Goal: Task Accomplishment & Management: Use online tool/utility

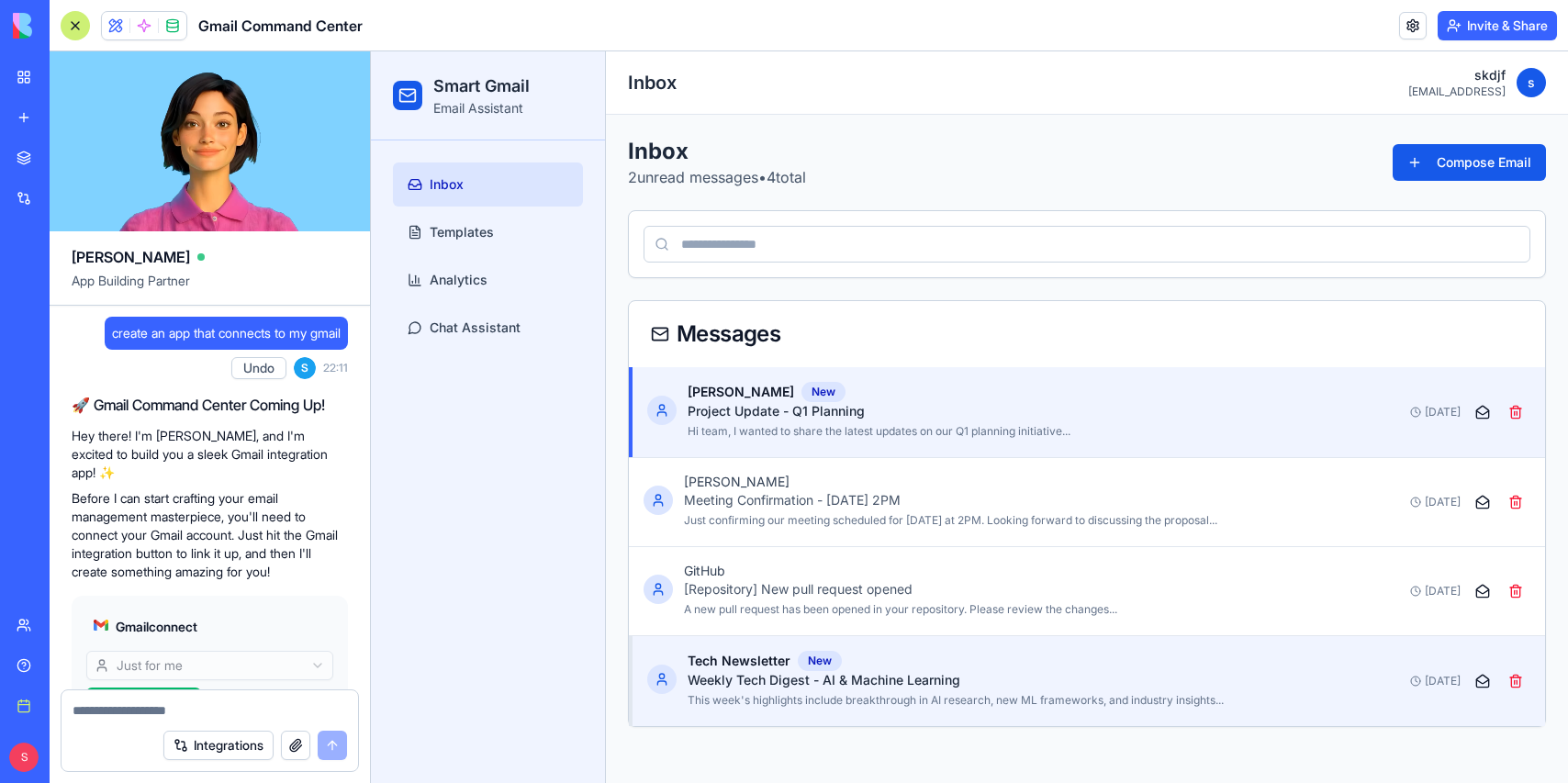
scroll to position [1066, 0]
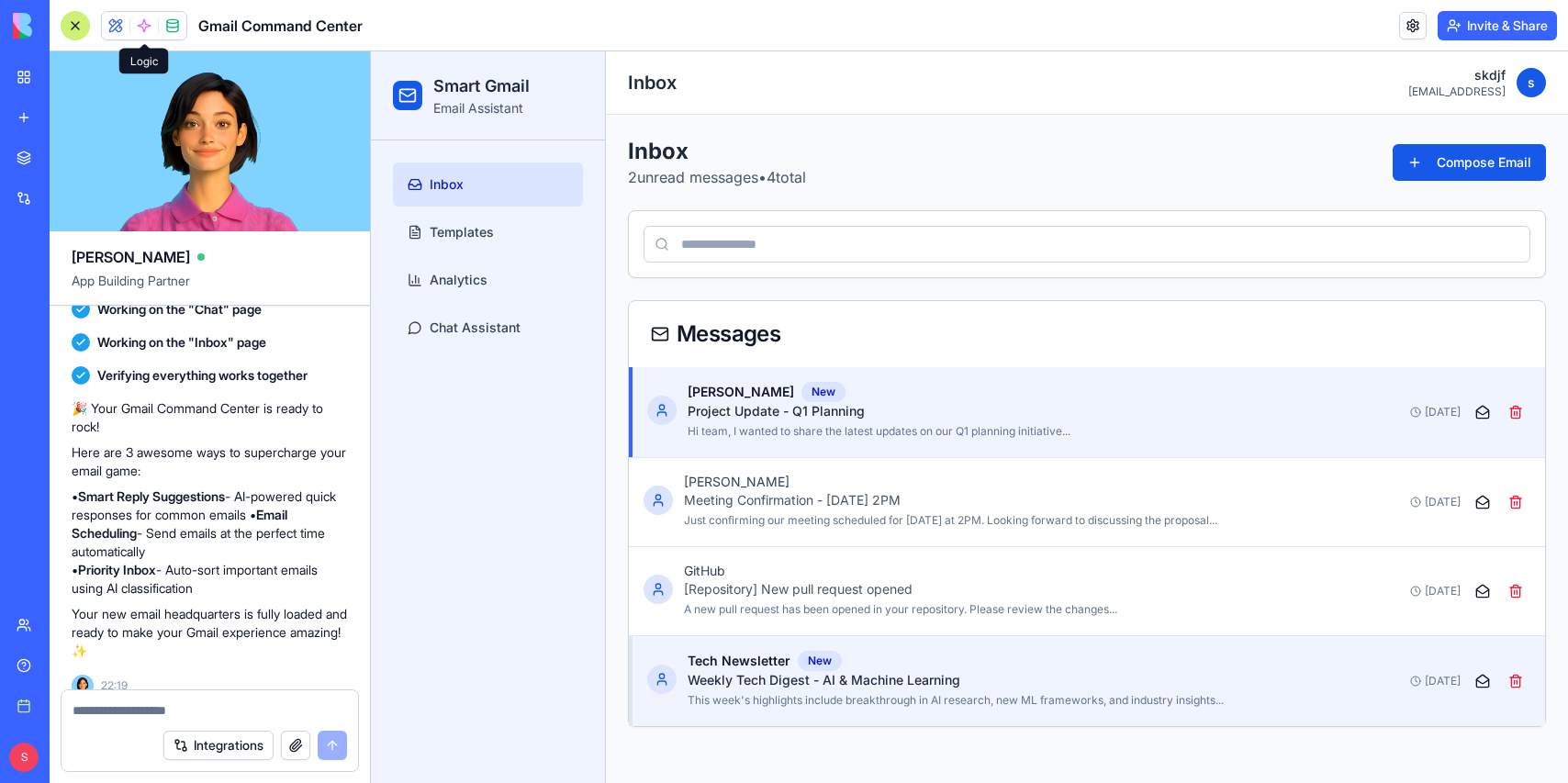
click at [140, 15] on span at bounding box center [144, 26] width 51 height 51
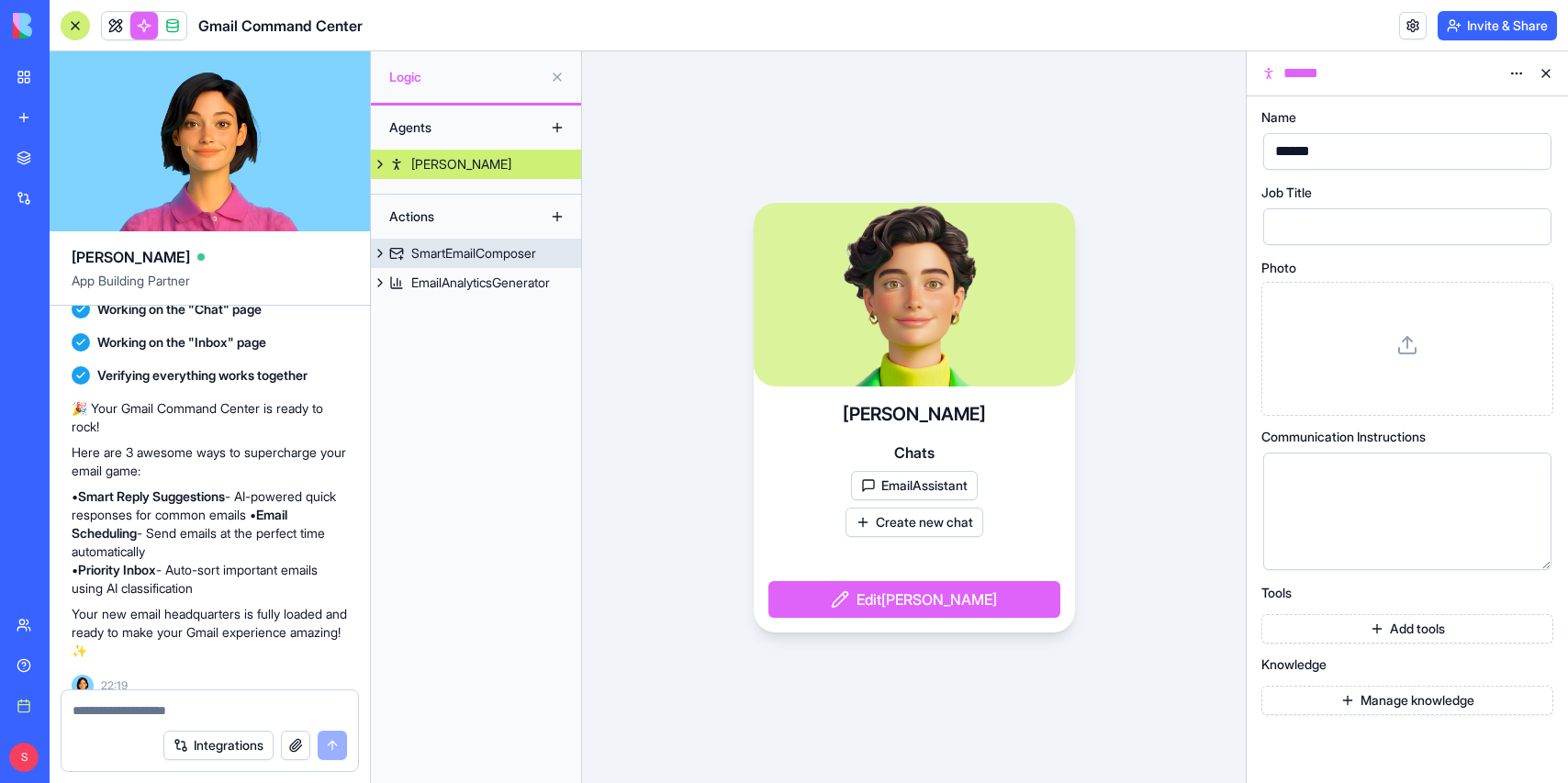
click at [443, 246] on div "SmartEmailComposer" at bounding box center [473, 253] width 125 height 18
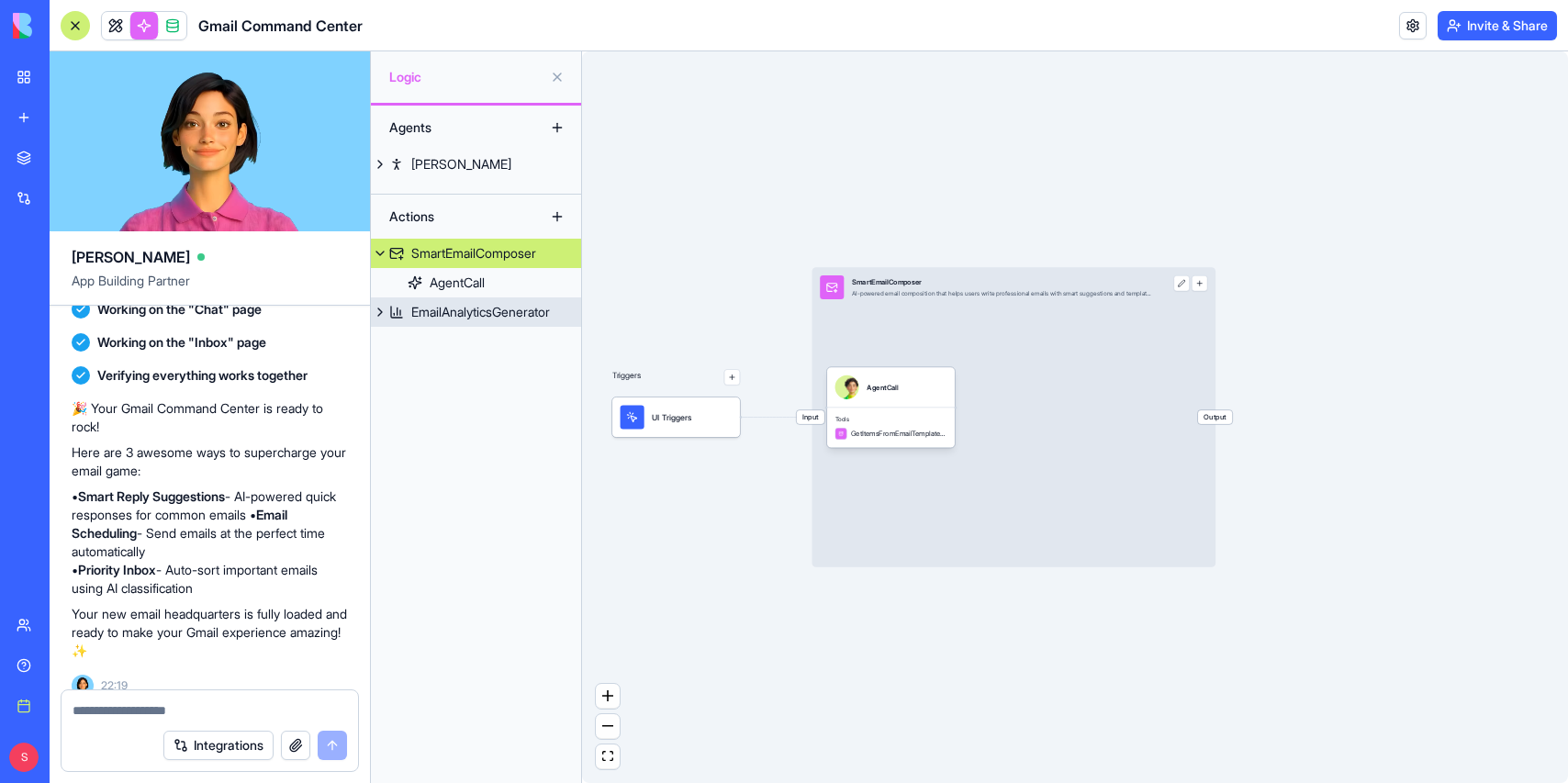
click at [448, 308] on div "EmailAnalyticsGenerator" at bounding box center [480, 312] width 139 height 18
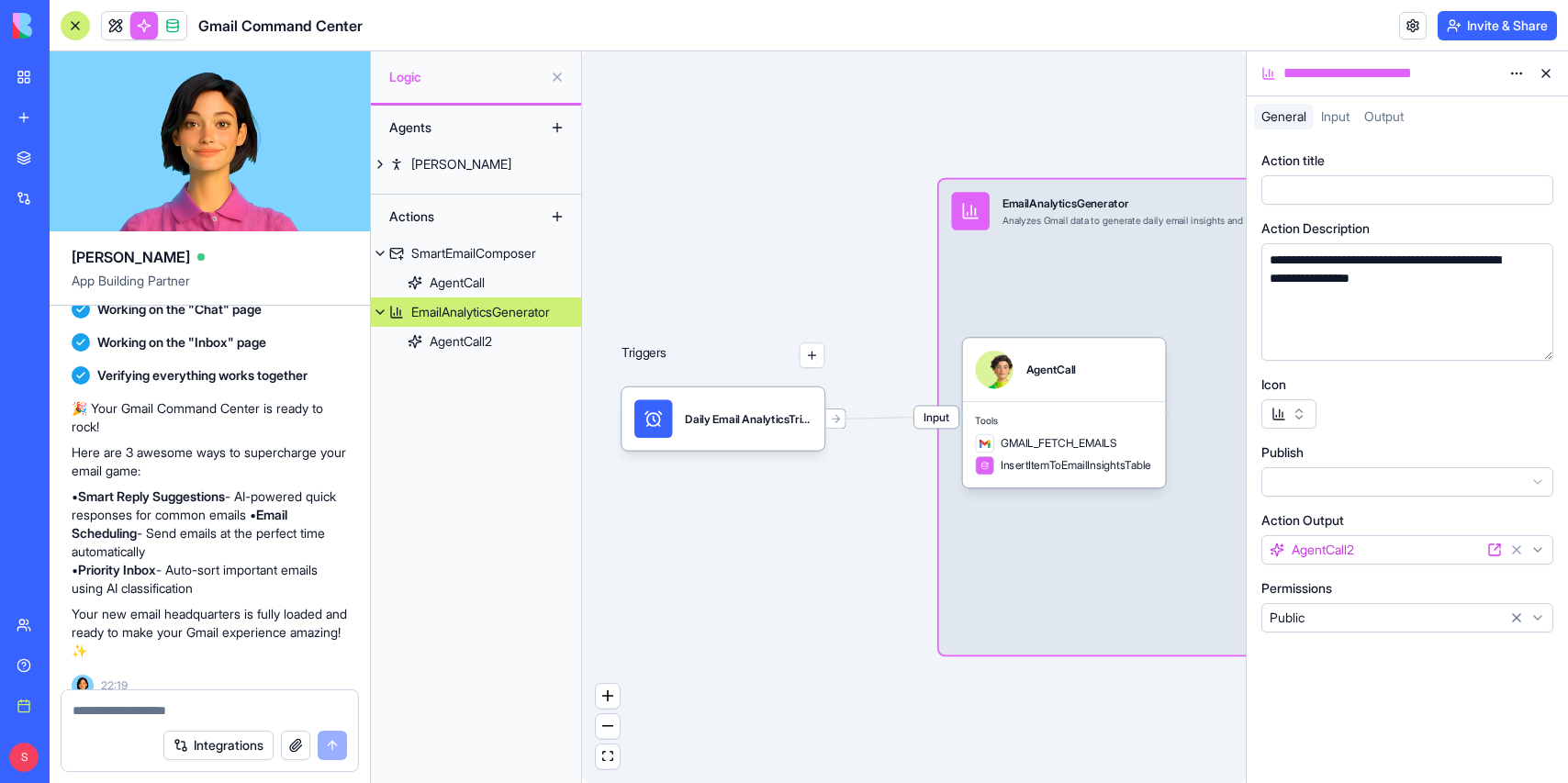
click at [28, 114] on link "New app" at bounding box center [43, 117] width 74 height 37
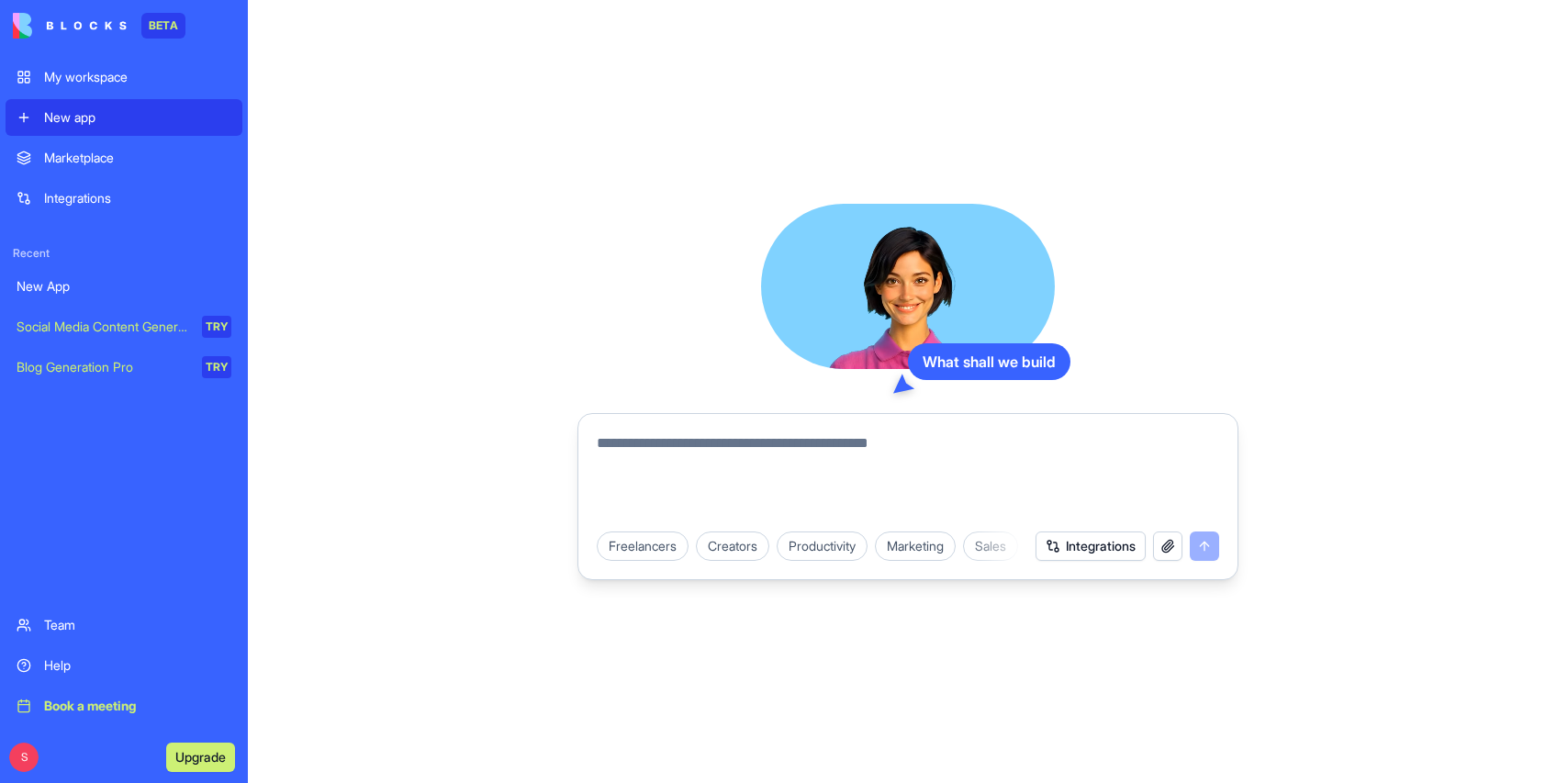
click at [667, 449] on textarea at bounding box center [908, 476] width 622 height 88
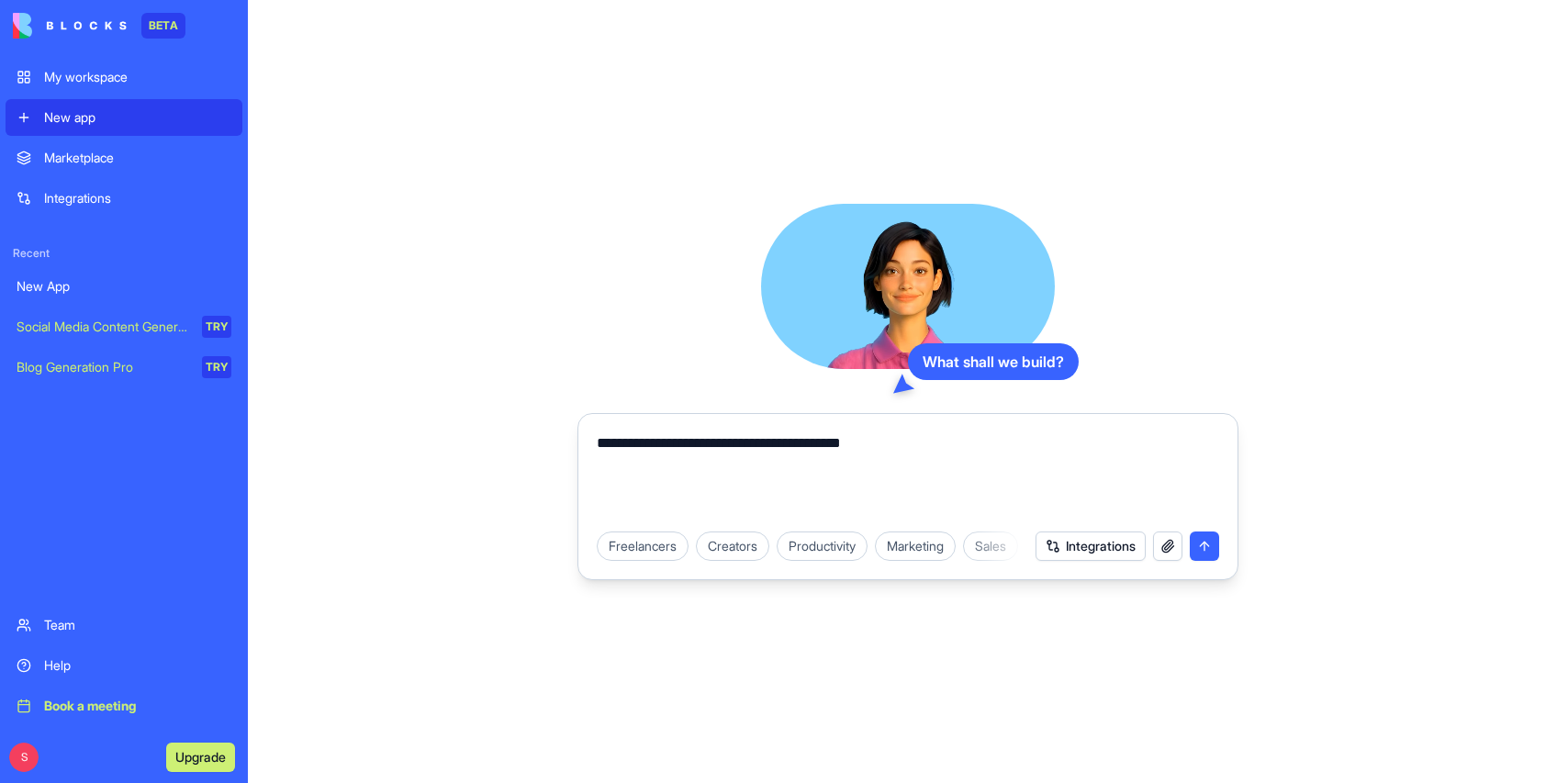
type textarea "**********"
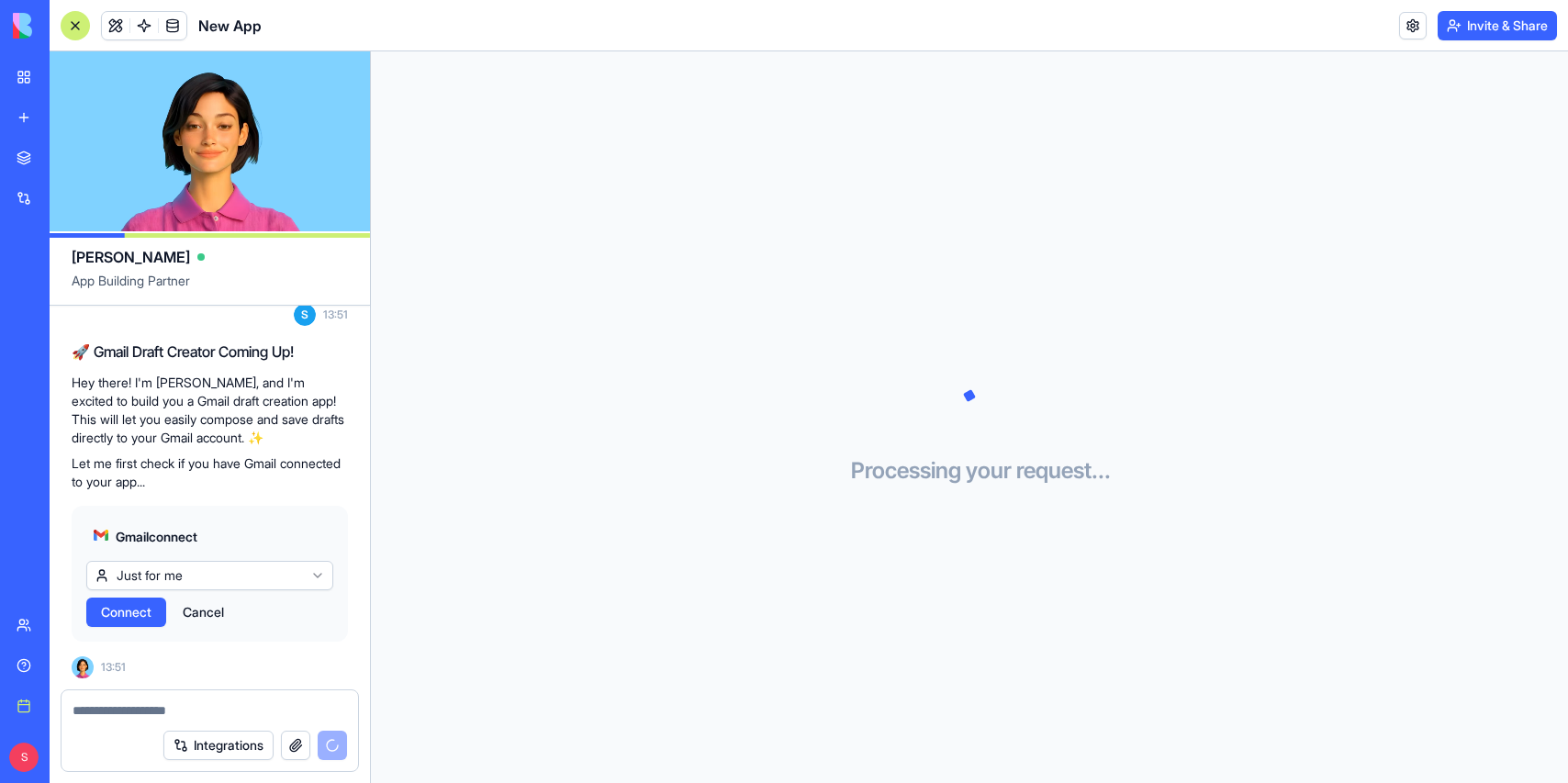
scroll to position [241, 0]
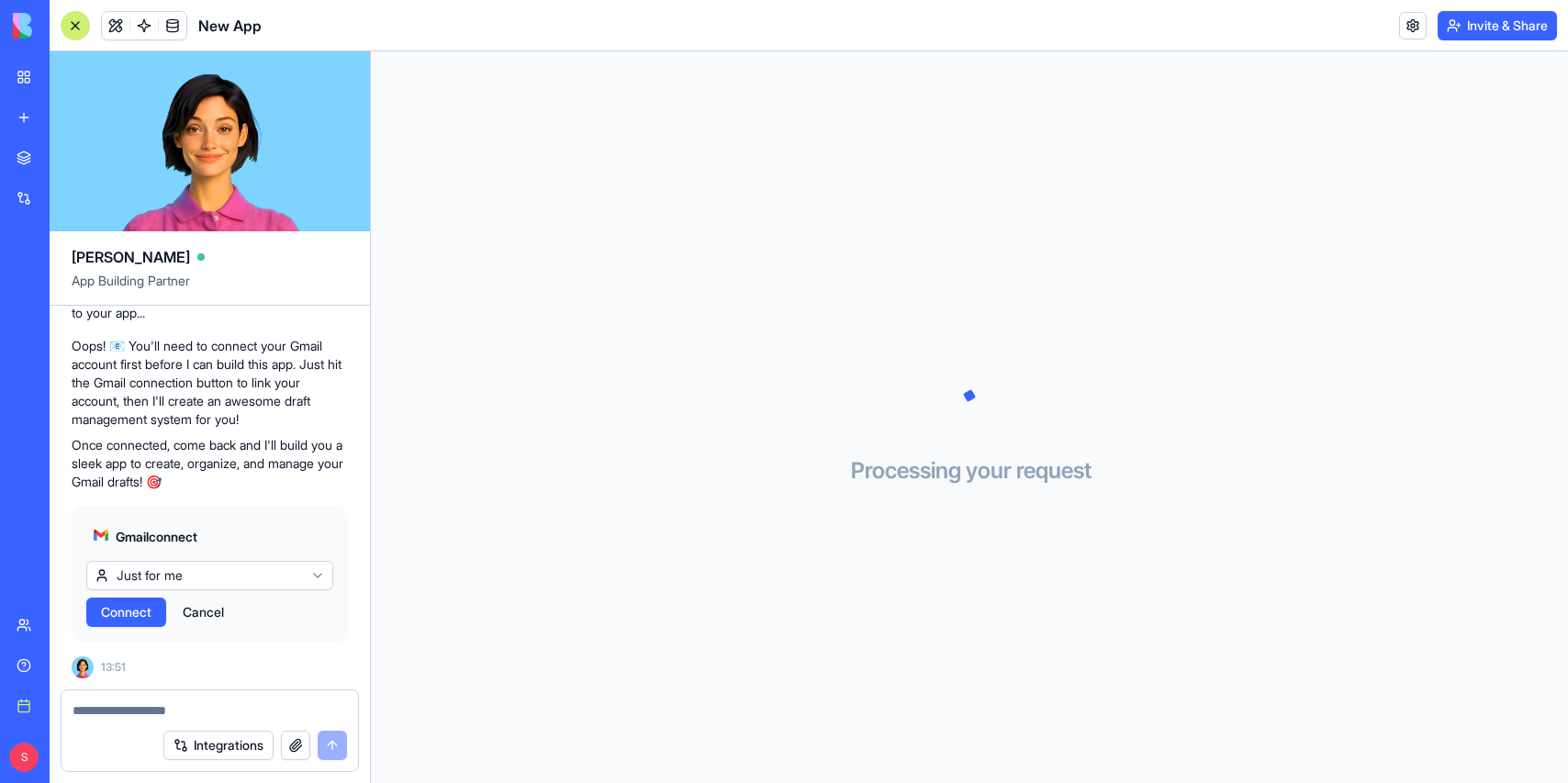
click at [114, 620] on span "Connect" at bounding box center [126, 612] width 50 height 18
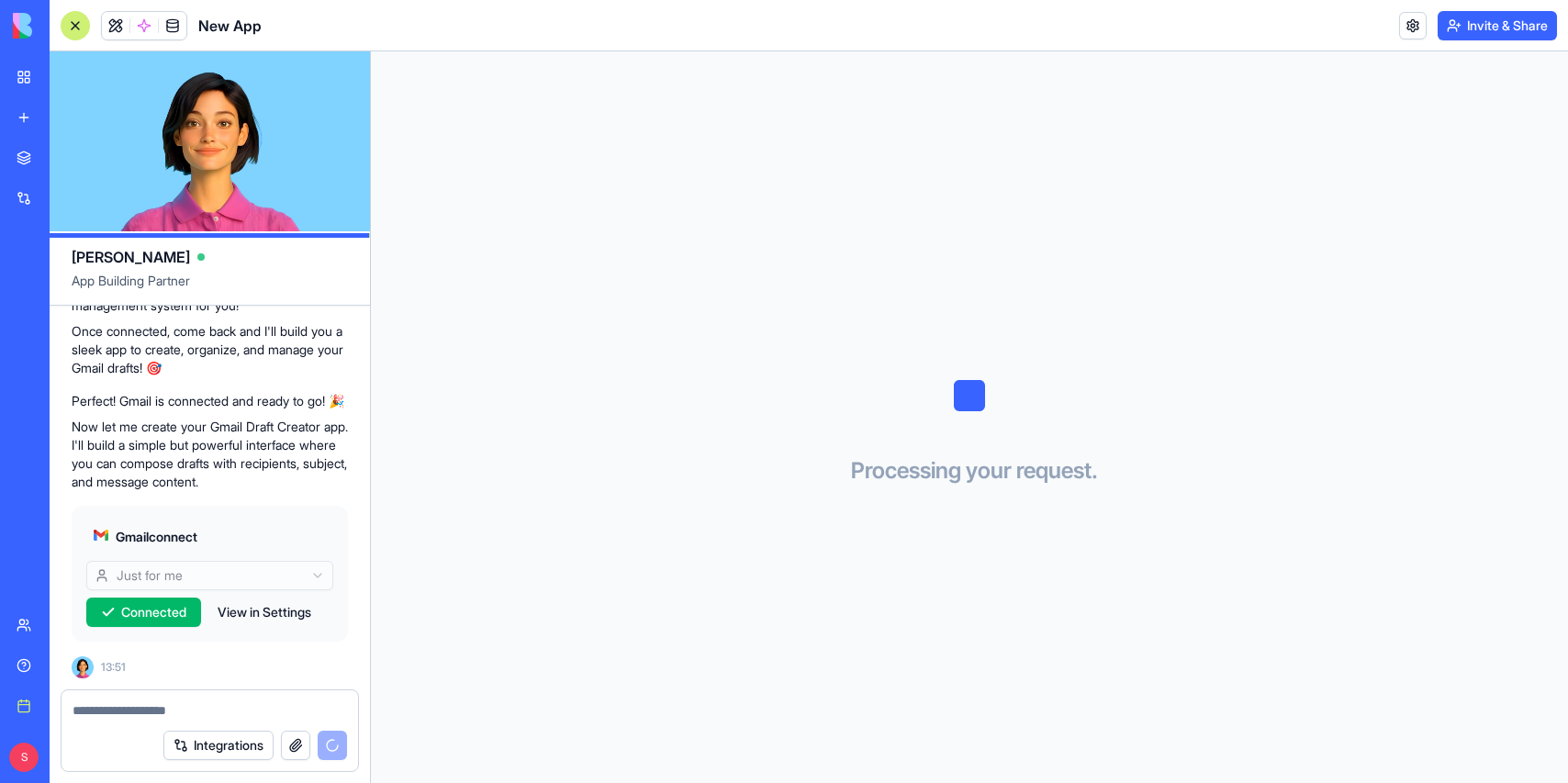
scroll to position [406, 0]
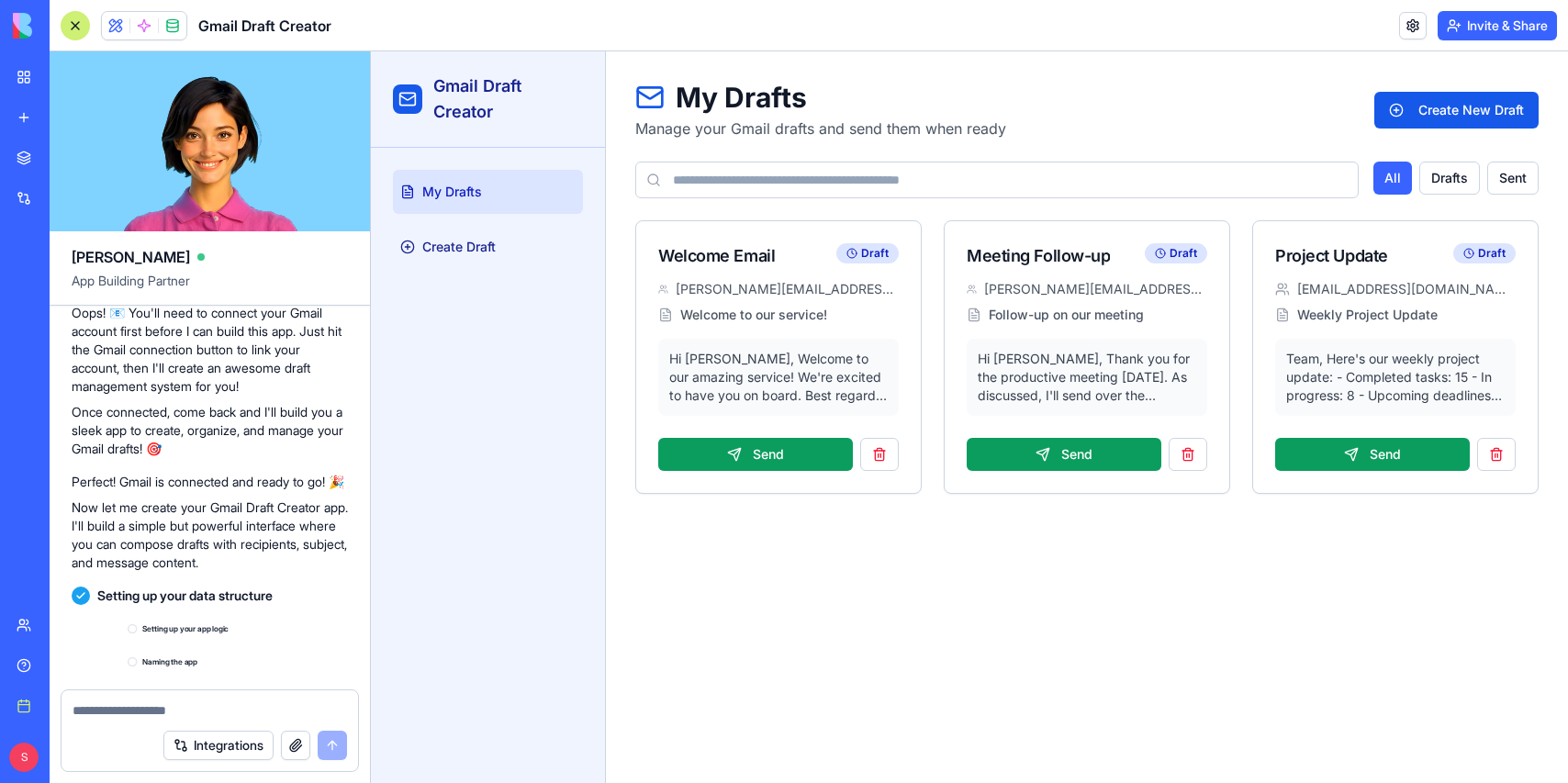
scroll to position [872, 0]
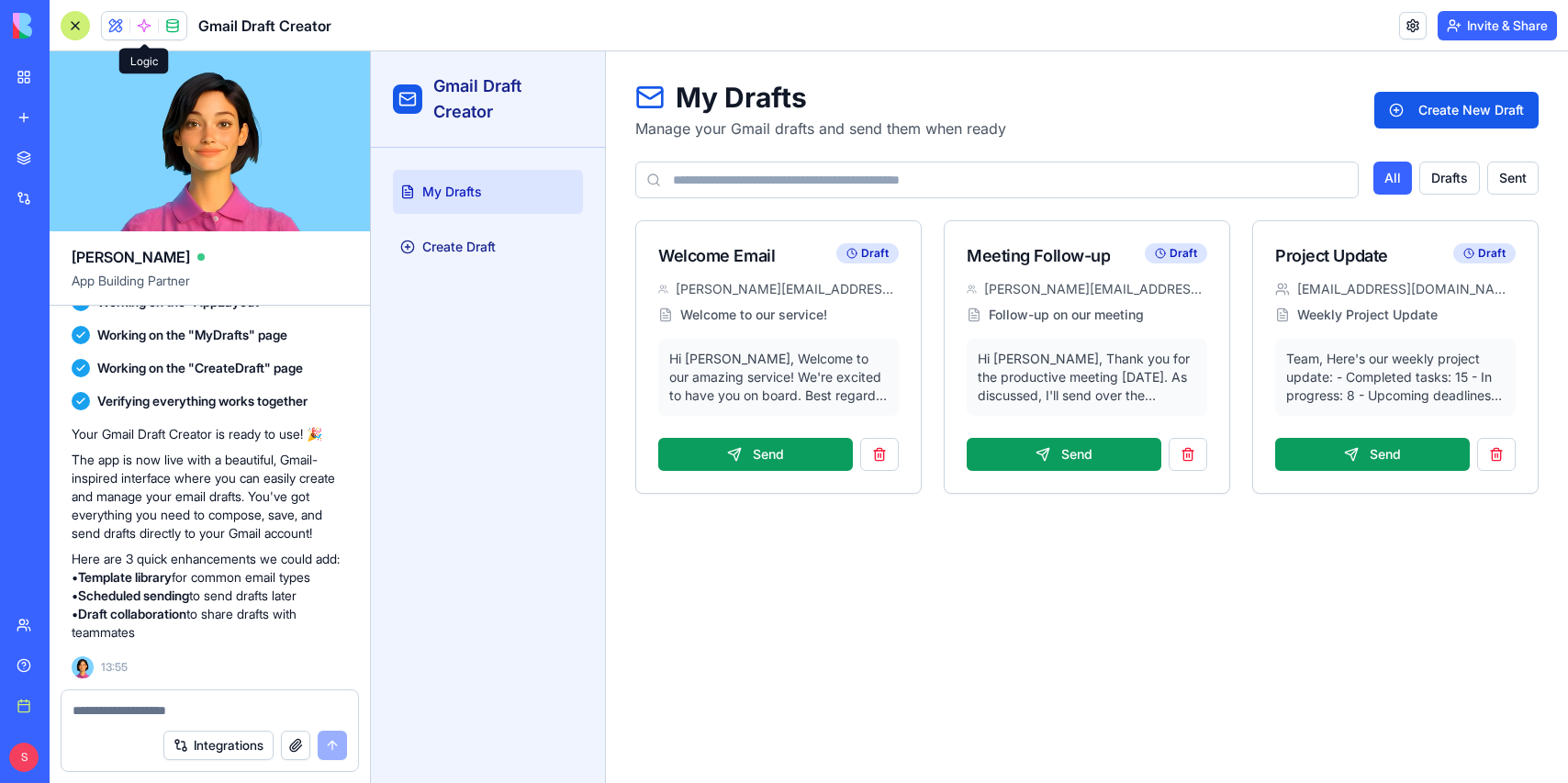
click at [143, 25] on span at bounding box center [144, 26] width 51 height 51
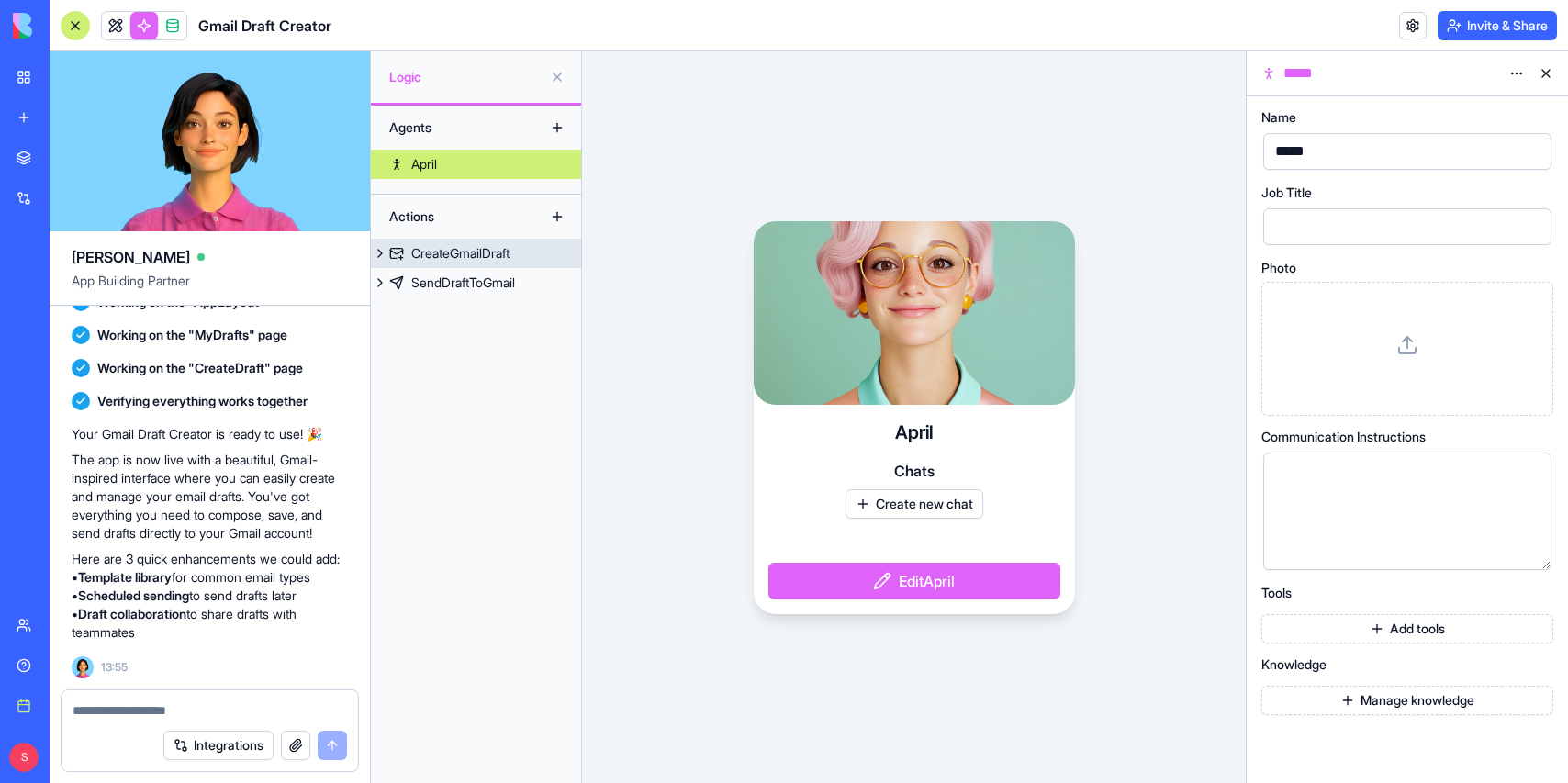
click at [497, 257] on div "CreateGmailDraft" at bounding box center [460, 253] width 98 height 18
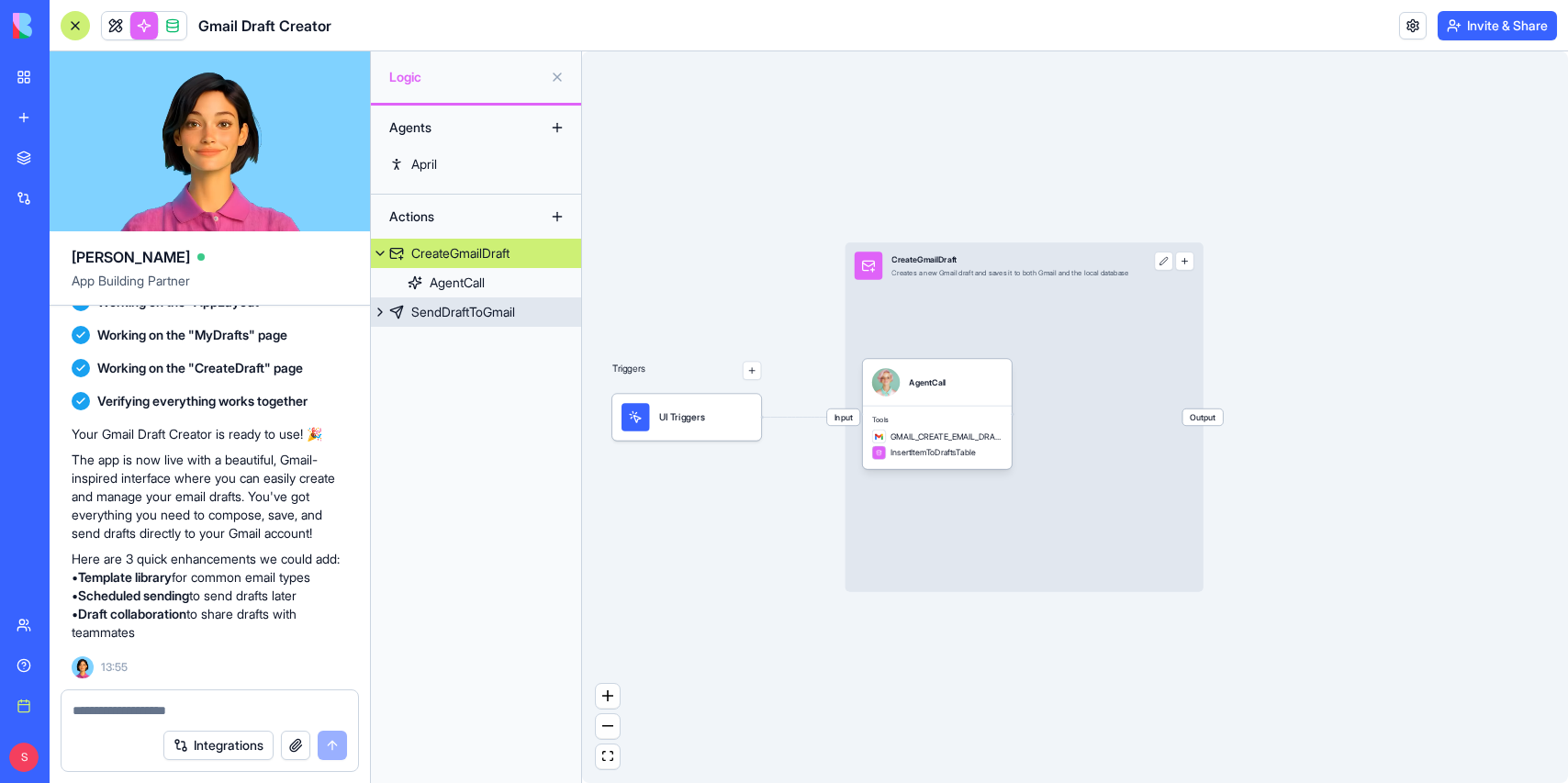
click at [478, 303] on div "SendDraftToGmail" at bounding box center [463, 312] width 104 height 18
